Goal: Check status: Check status

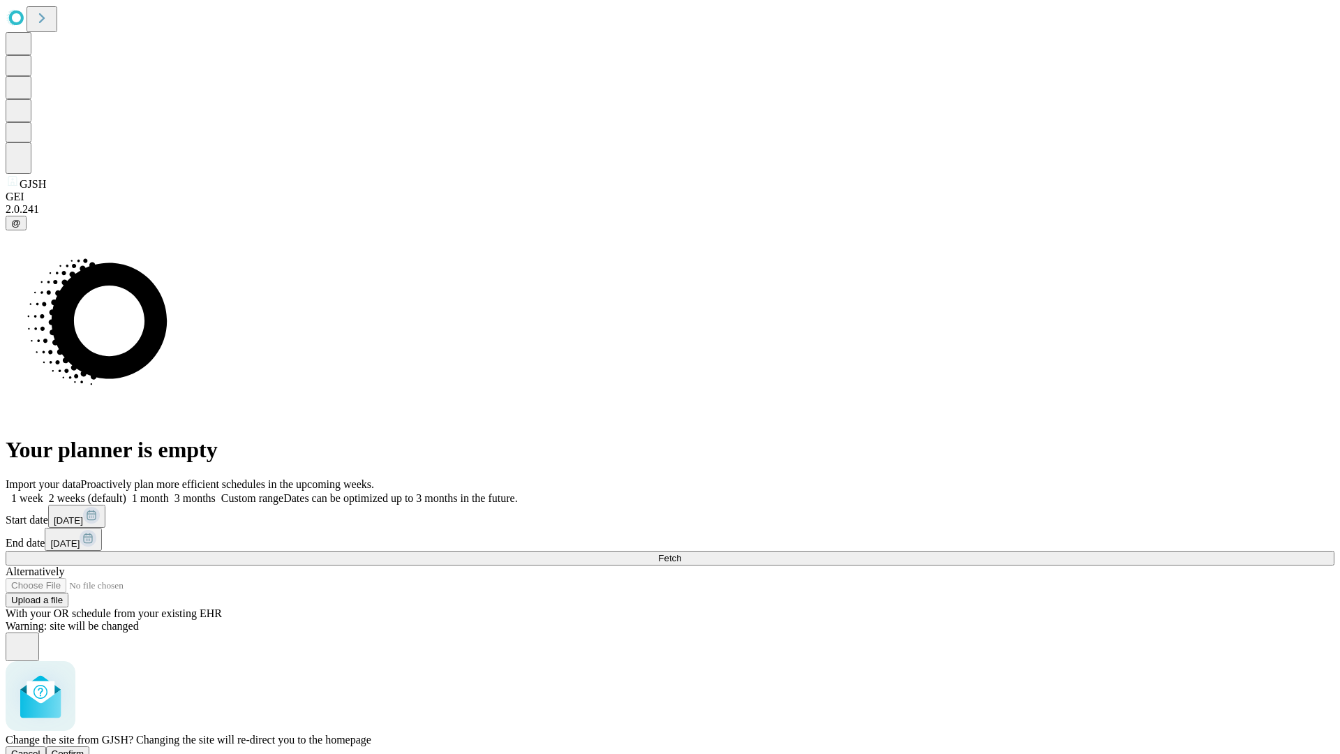
click at [84, 748] on span "Confirm" at bounding box center [68, 753] width 33 height 10
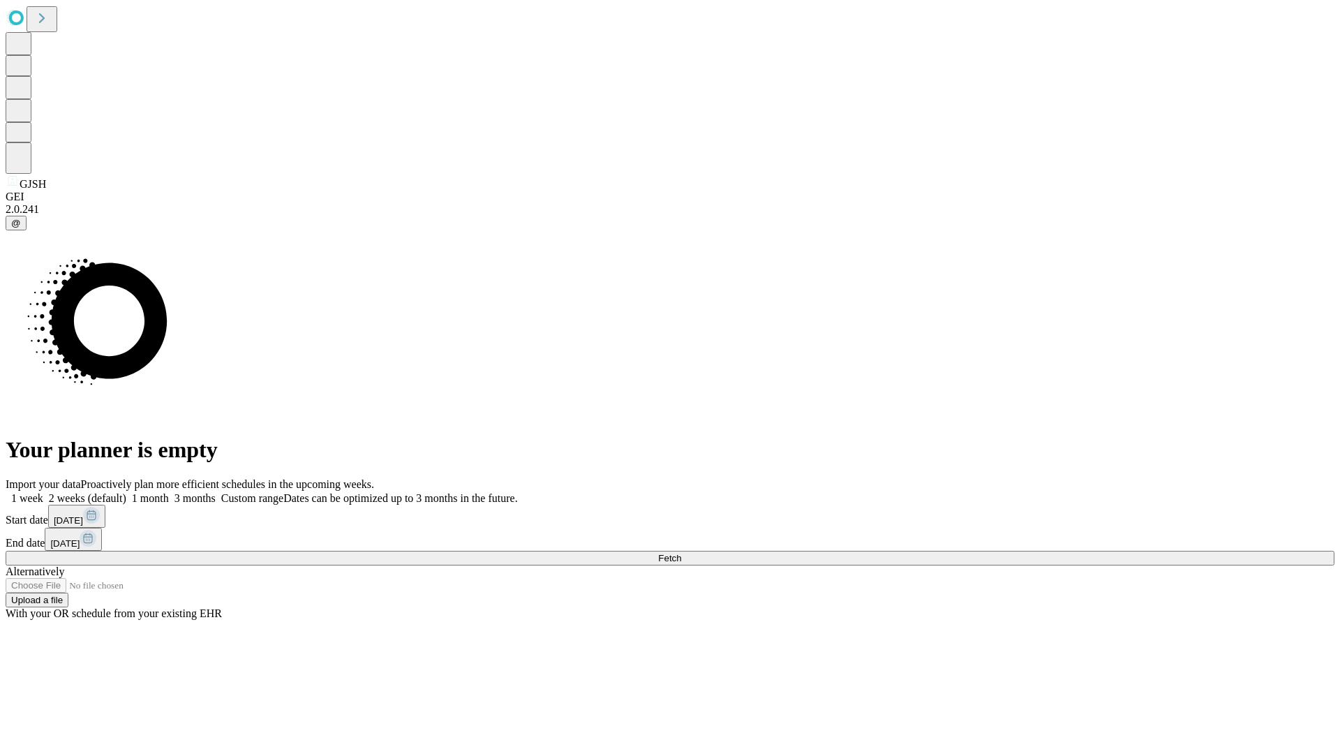
click at [126, 492] on label "2 weeks (default)" at bounding box center [84, 498] width 83 height 12
click at [681, 553] on span "Fetch" at bounding box center [669, 558] width 23 height 10
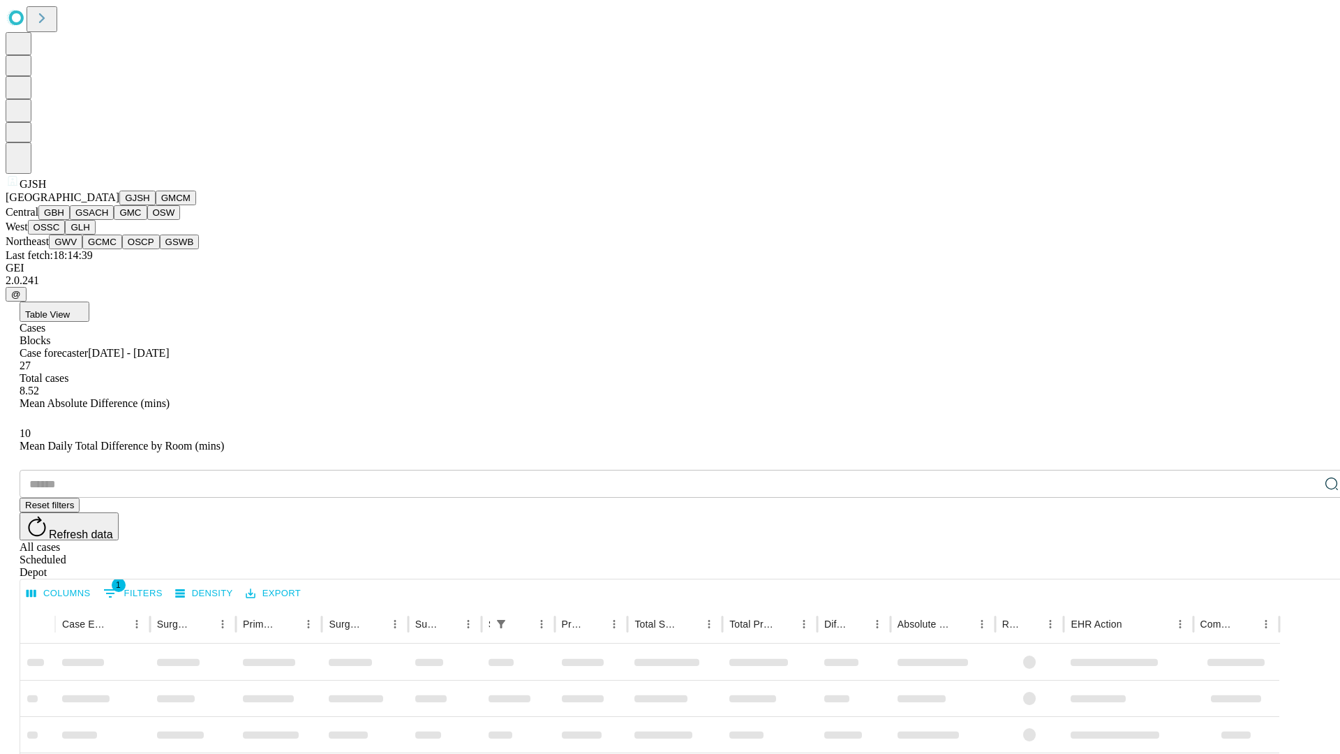
click at [156, 205] on button "GMCM" at bounding box center [176, 198] width 40 height 15
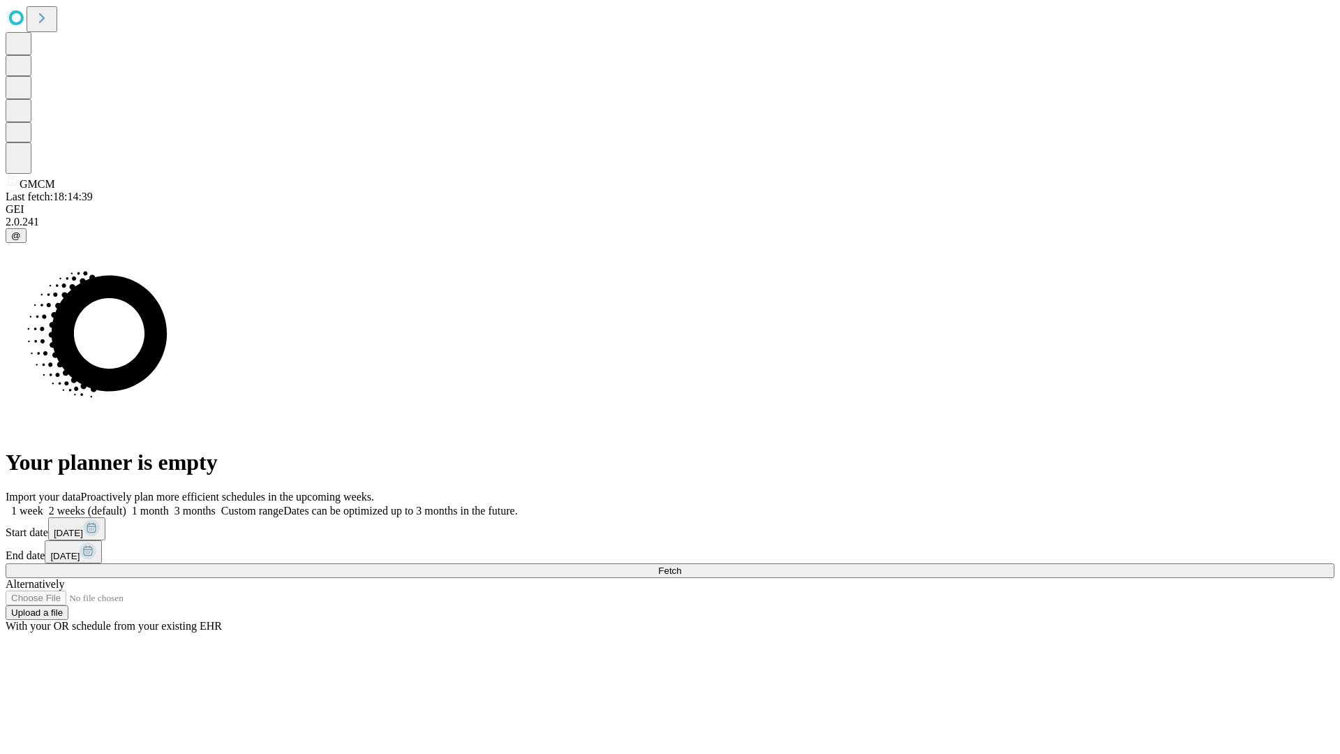
click at [126, 505] on label "2 weeks (default)" at bounding box center [84, 511] width 83 height 12
click at [681, 565] on span "Fetch" at bounding box center [669, 570] width 23 height 10
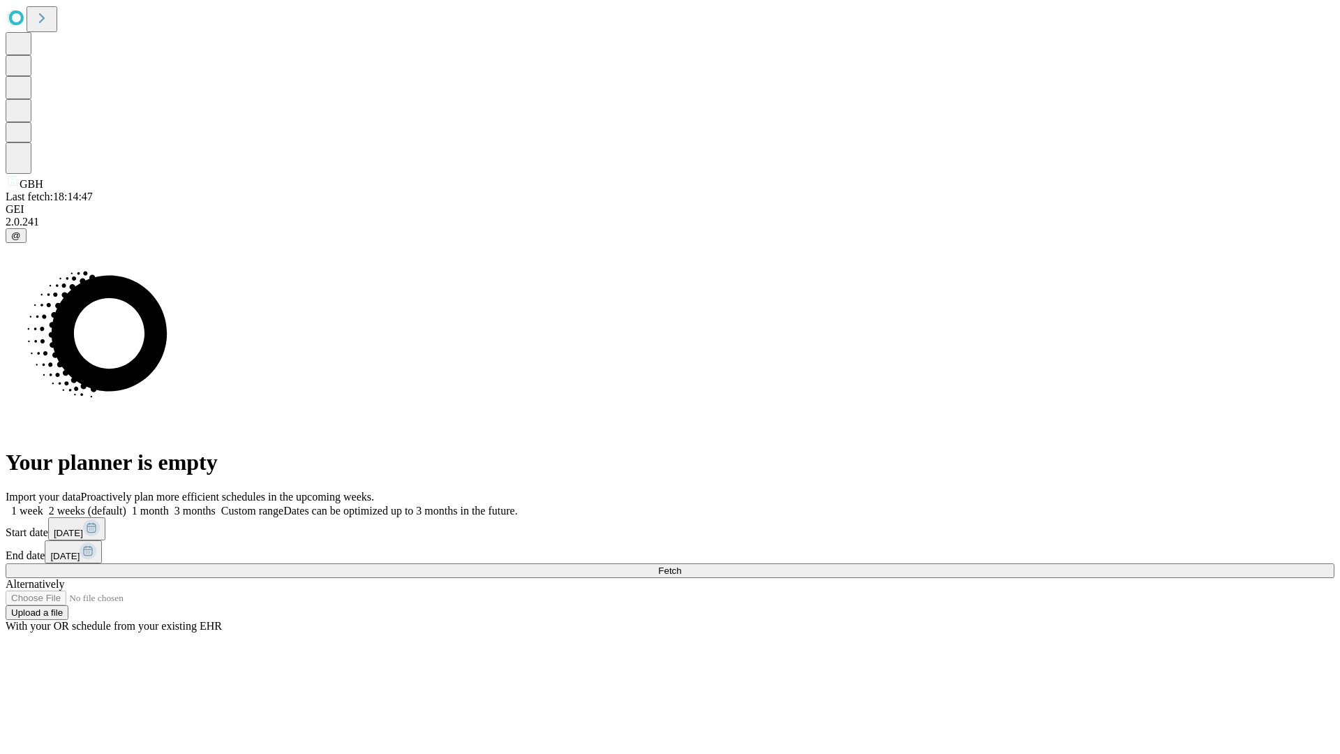
click at [681, 565] on span "Fetch" at bounding box center [669, 570] width 23 height 10
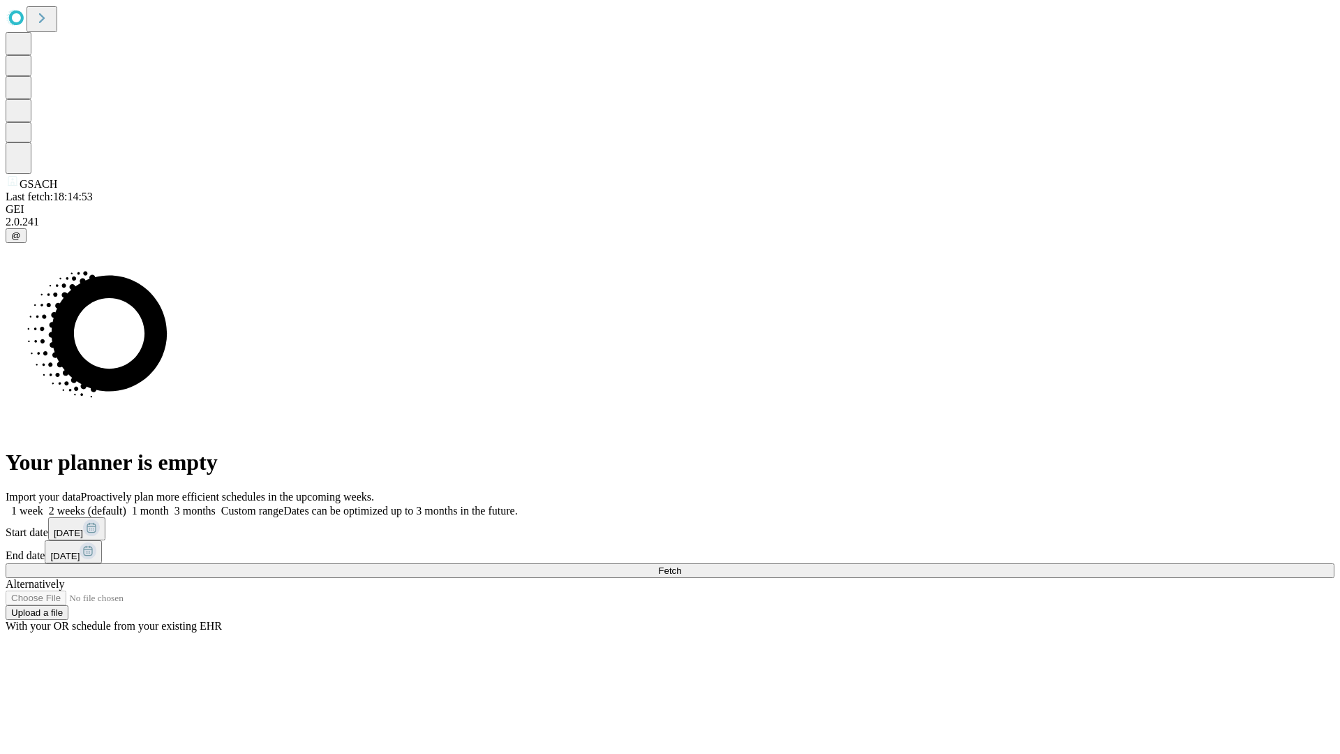
click at [126, 505] on label "2 weeks (default)" at bounding box center [84, 511] width 83 height 12
click at [681, 565] on span "Fetch" at bounding box center [669, 570] width 23 height 10
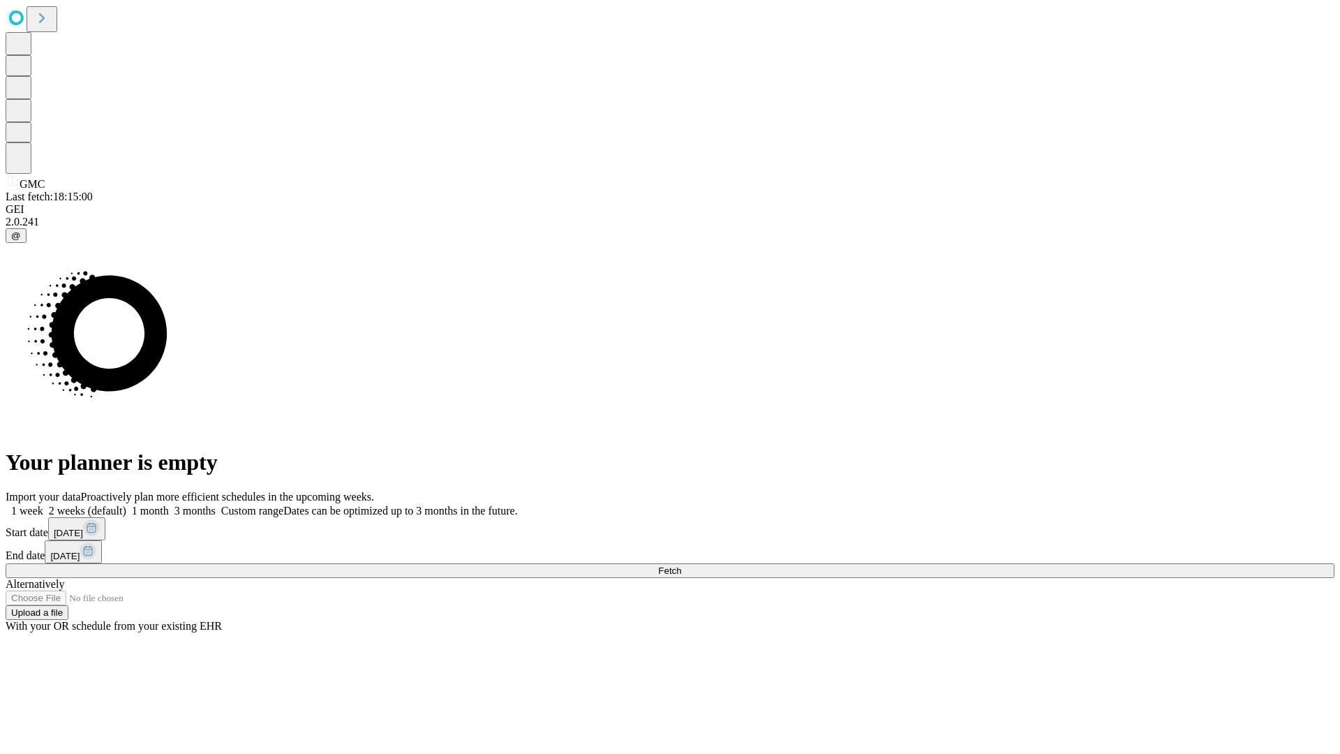
click at [126, 505] on label "2 weeks (default)" at bounding box center [84, 511] width 83 height 12
click at [681, 565] on span "Fetch" at bounding box center [669, 570] width 23 height 10
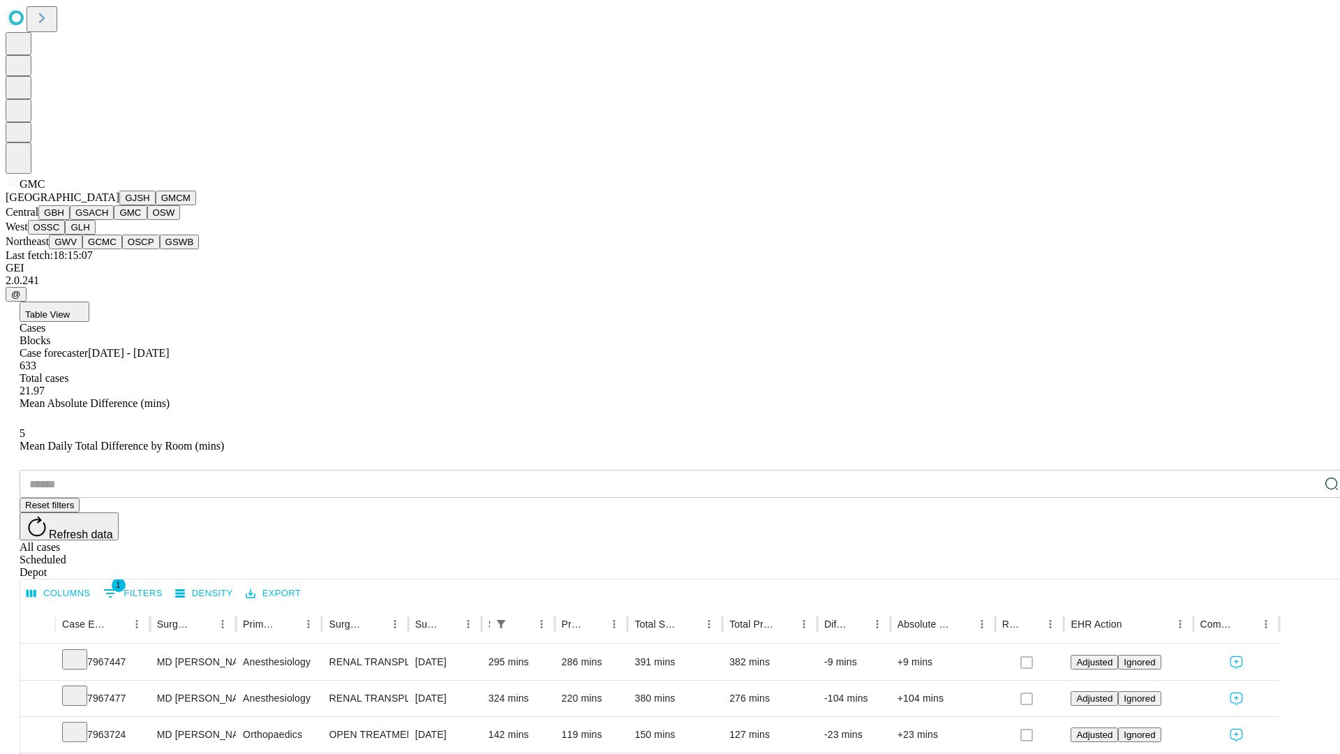
click at [147, 220] on button "OSW" at bounding box center [163, 212] width 33 height 15
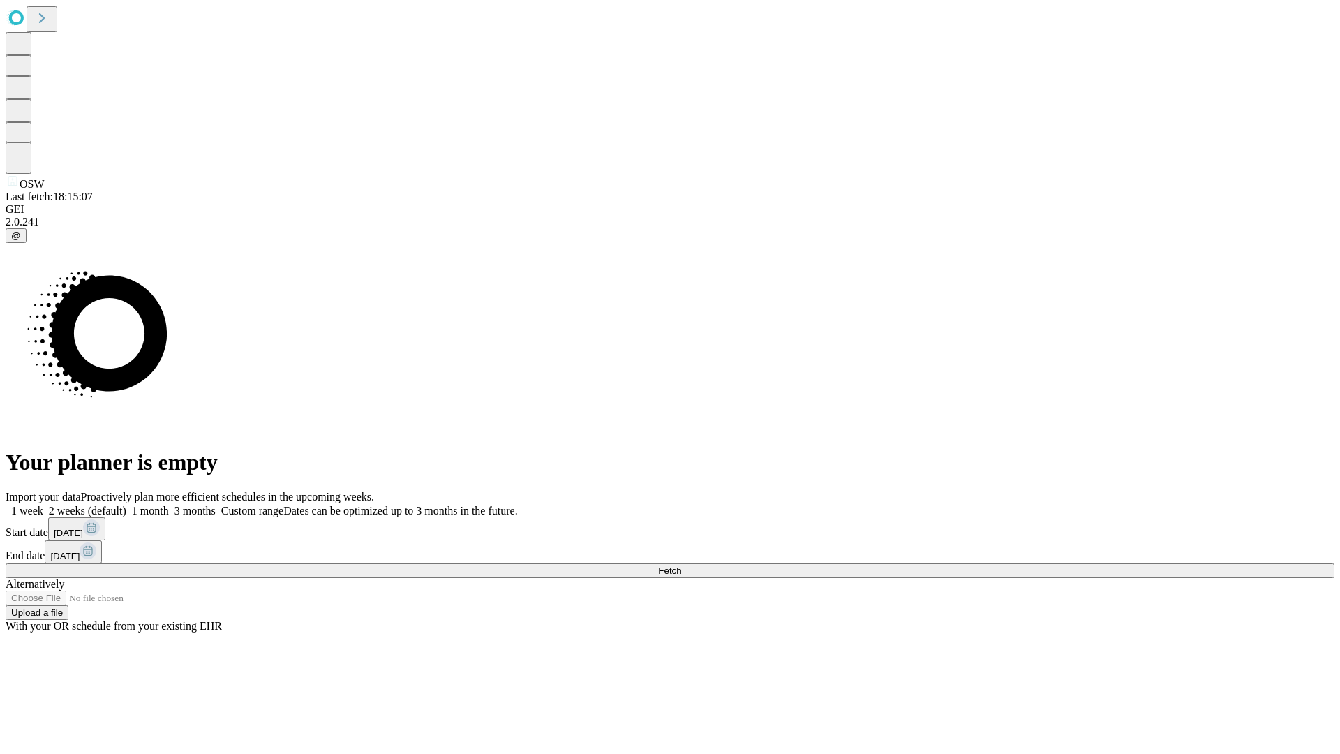
click at [126, 505] on label "2 weeks (default)" at bounding box center [84, 511] width 83 height 12
click at [681, 565] on span "Fetch" at bounding box center [669, 570] width 23 height 10
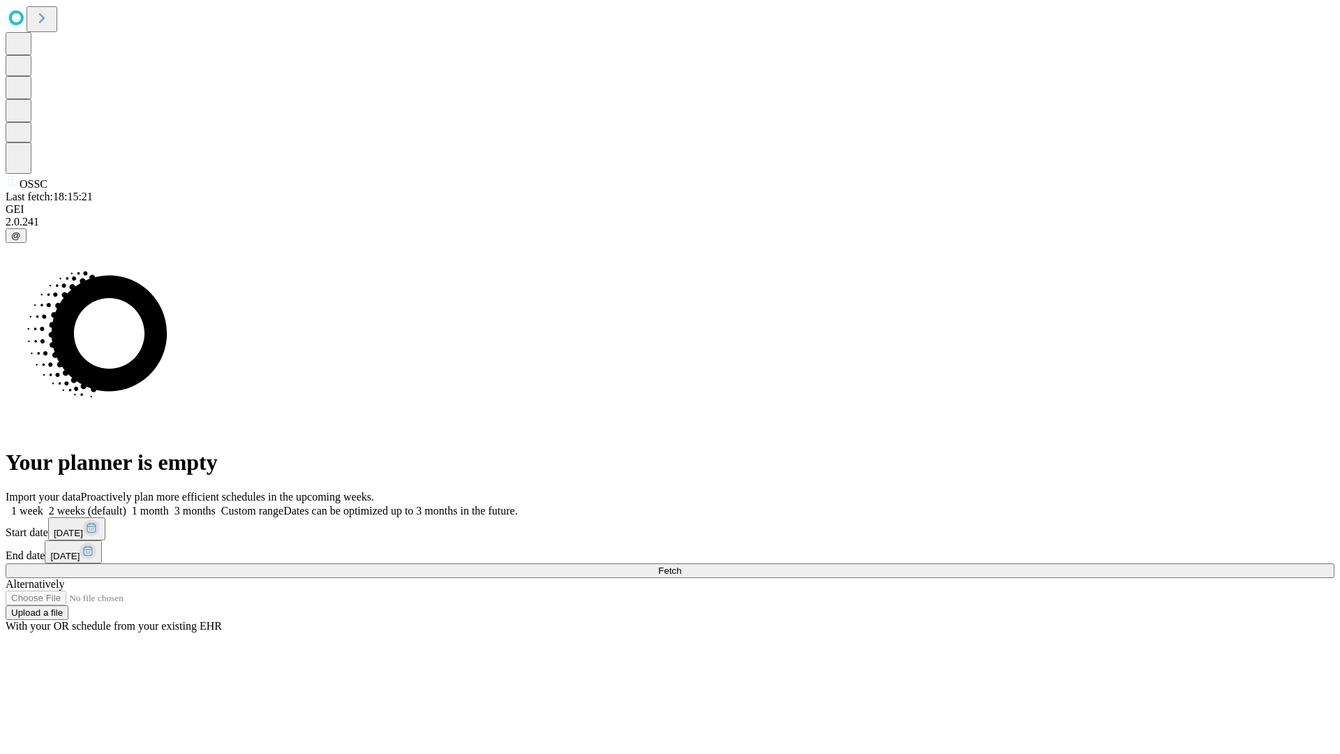
click at [681, 565] on span "Fetch" at bounding box center [669, 570] width 23 height 10
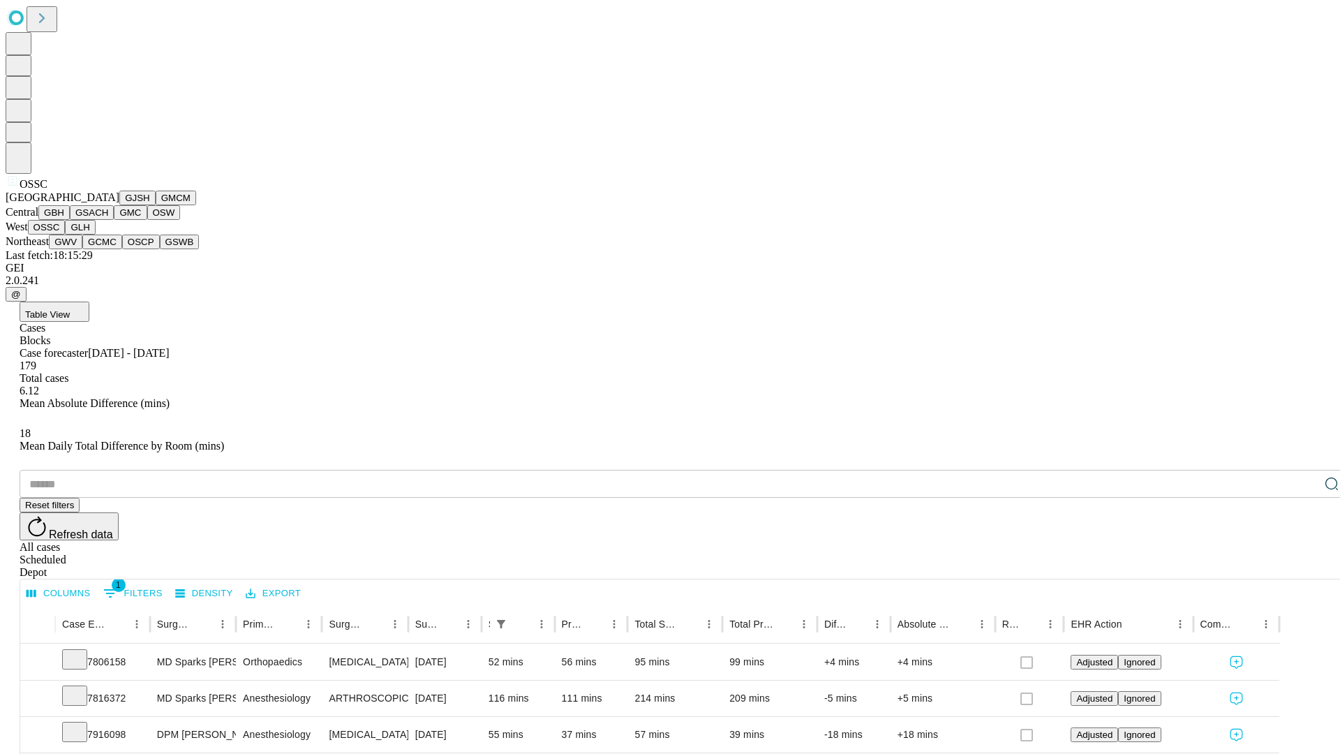
click at [95, 234] on button "GLH" at bounding box center [80, 227] width 30 height 15
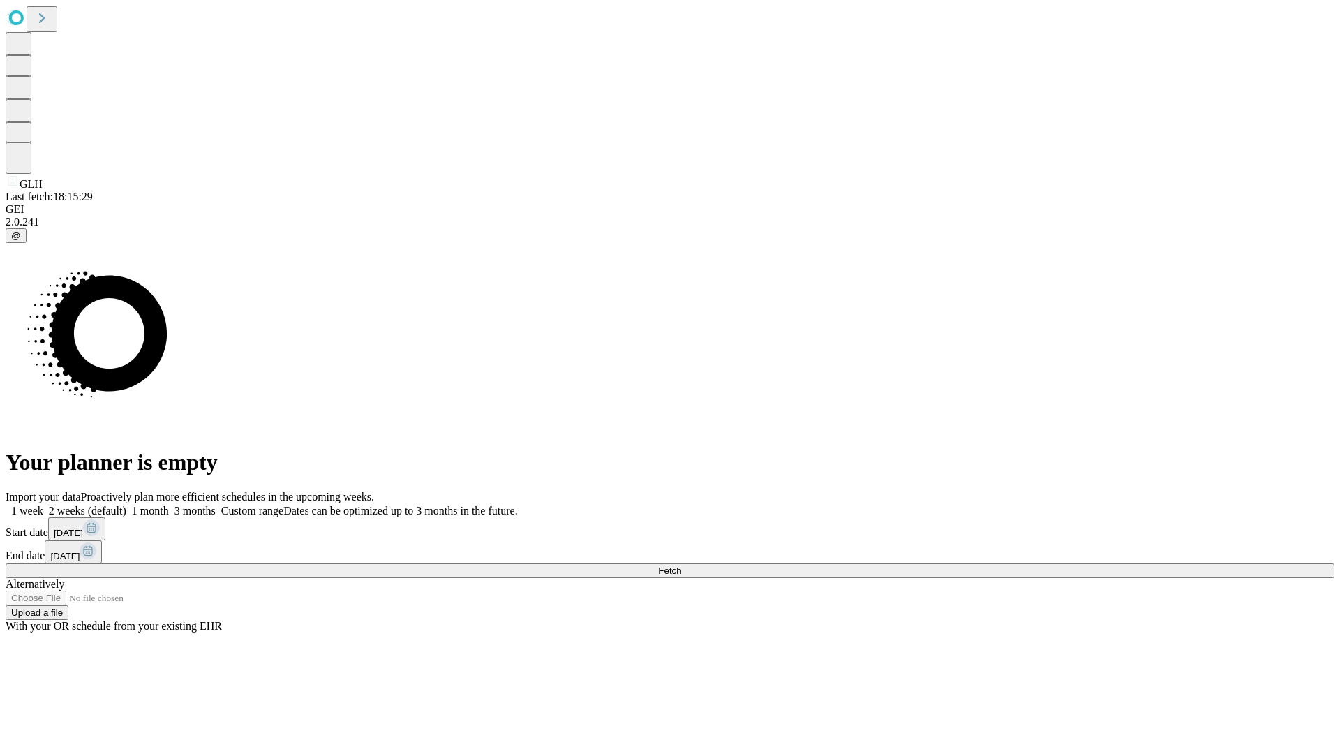
click at [126, 505] on label "2 weeks (default)" at bounding box center [84, 511] width 83 height 12
click at [681, 565] on span "Fetch" at bounding box center [669, 570] width 23 height 10
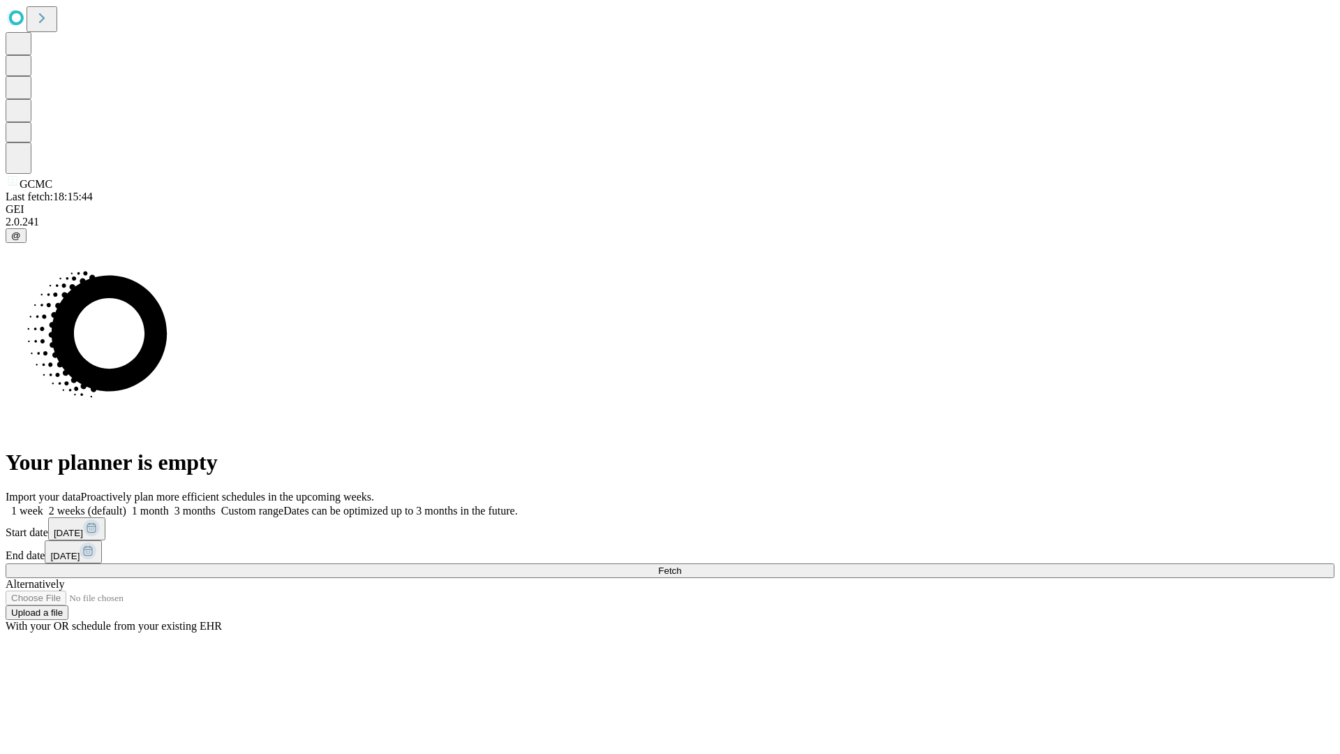
click at [126, 505] on label "2 weeks (default)" at bounding box center [84, 511] width 83 height 12
click at [681, 565] on span "Fetch" at bounding box center [669, 570] width 23 height 10
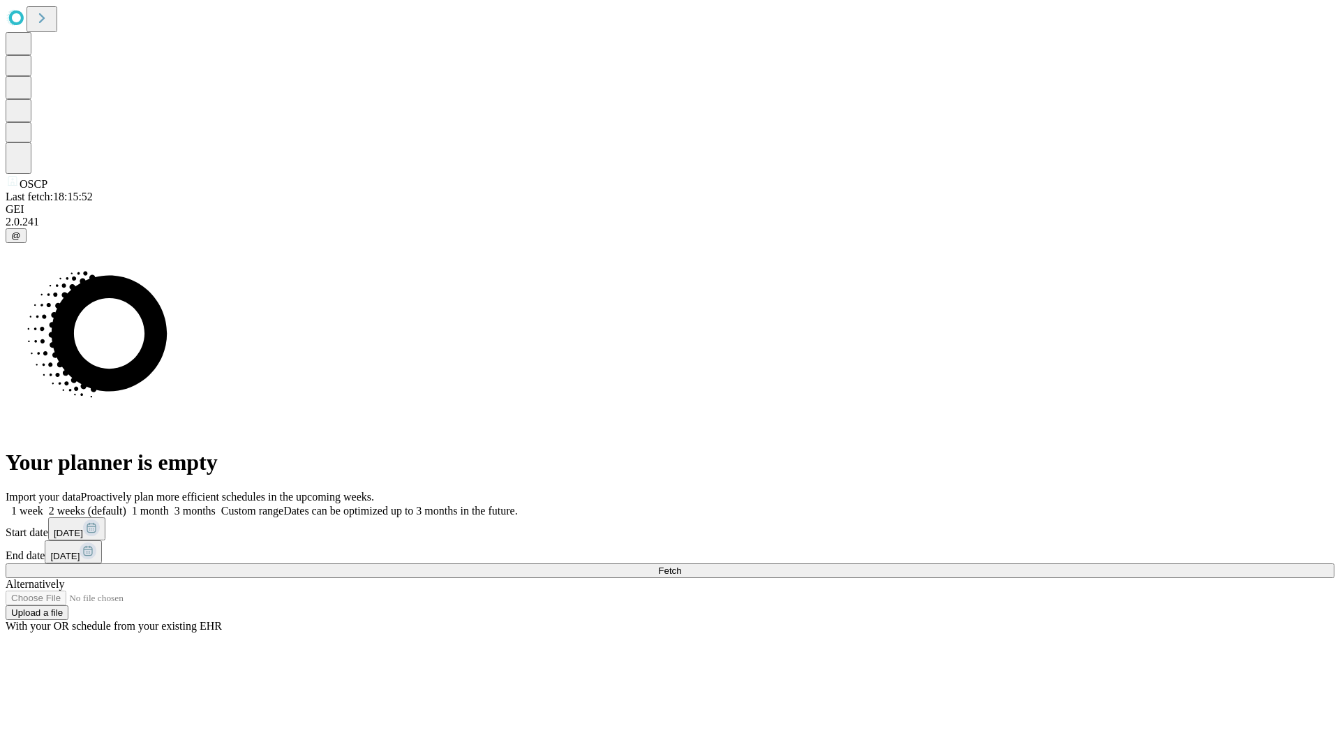
click at [126, 505] on label "2 weeks (default)" at bounding box center [84, 511] width 83 height 12
click at [681, 565] on span "Fetch" at bounding box center [669, 570] width 23 height 10
